Goal: Task Accomplishment & Management: Manage account settings

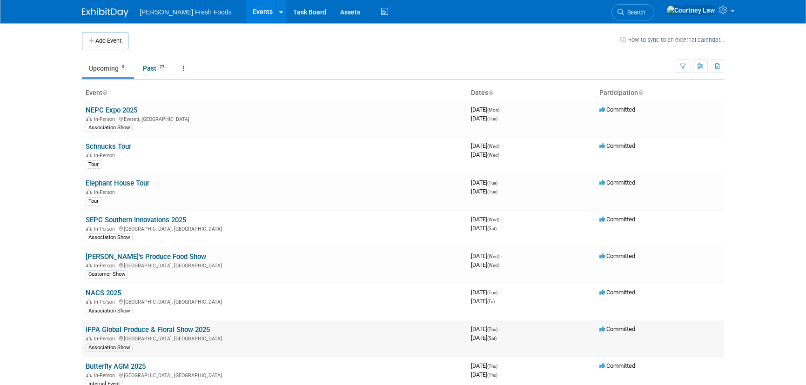
click at [105, 330] on link "IFPA Global Produce & Floral Show 2025" at bounding box center [148, 330] width 124 height 8
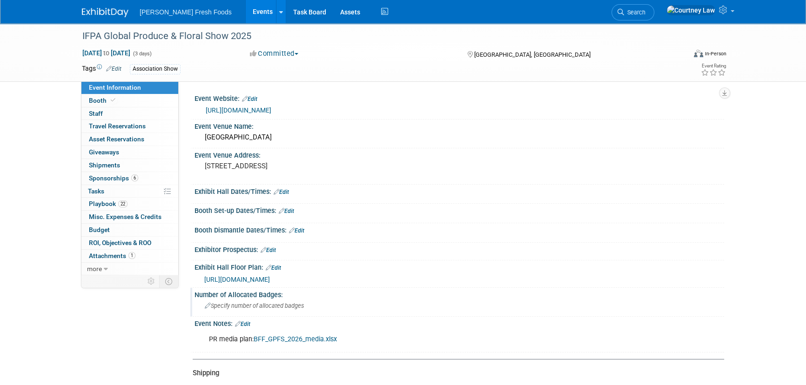
scroll to position [42, 0]
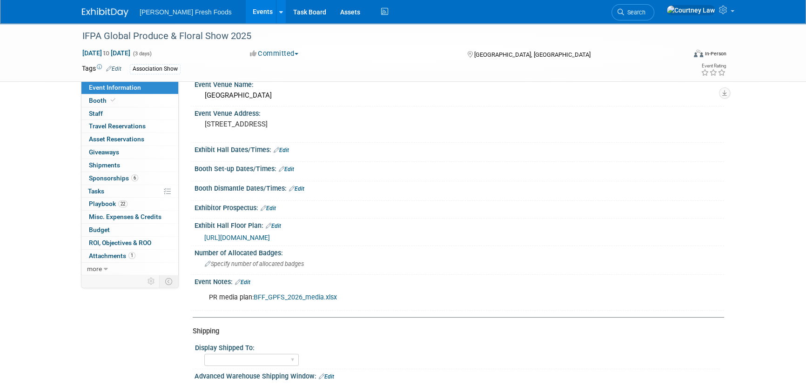
click at [241, 283] on link "Edit" at bounding box center [242, 282] width 15 height 7
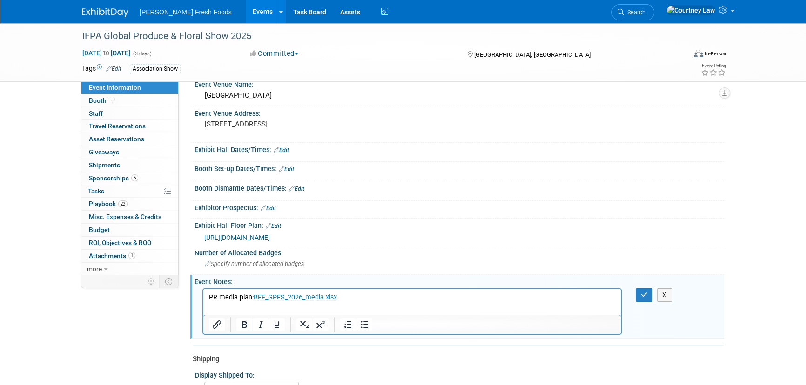
scroll to position [0, 0]
click at [412, 302] on html "PR media plan: BFF_GPFS_2026_media.xlsx﻿" at bounding box center [411, 295] width 417 height 13
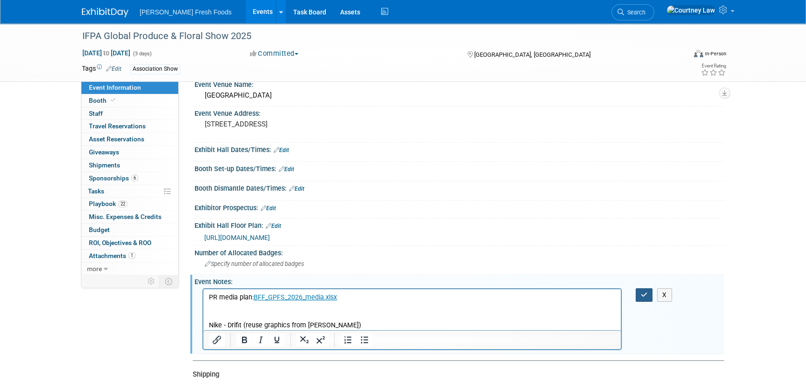
click at [642, 295] on icon "button" at bounding box center [643, 295] width 7 height 7
